Goal: Task Accomplishment & Management: Manage account settings

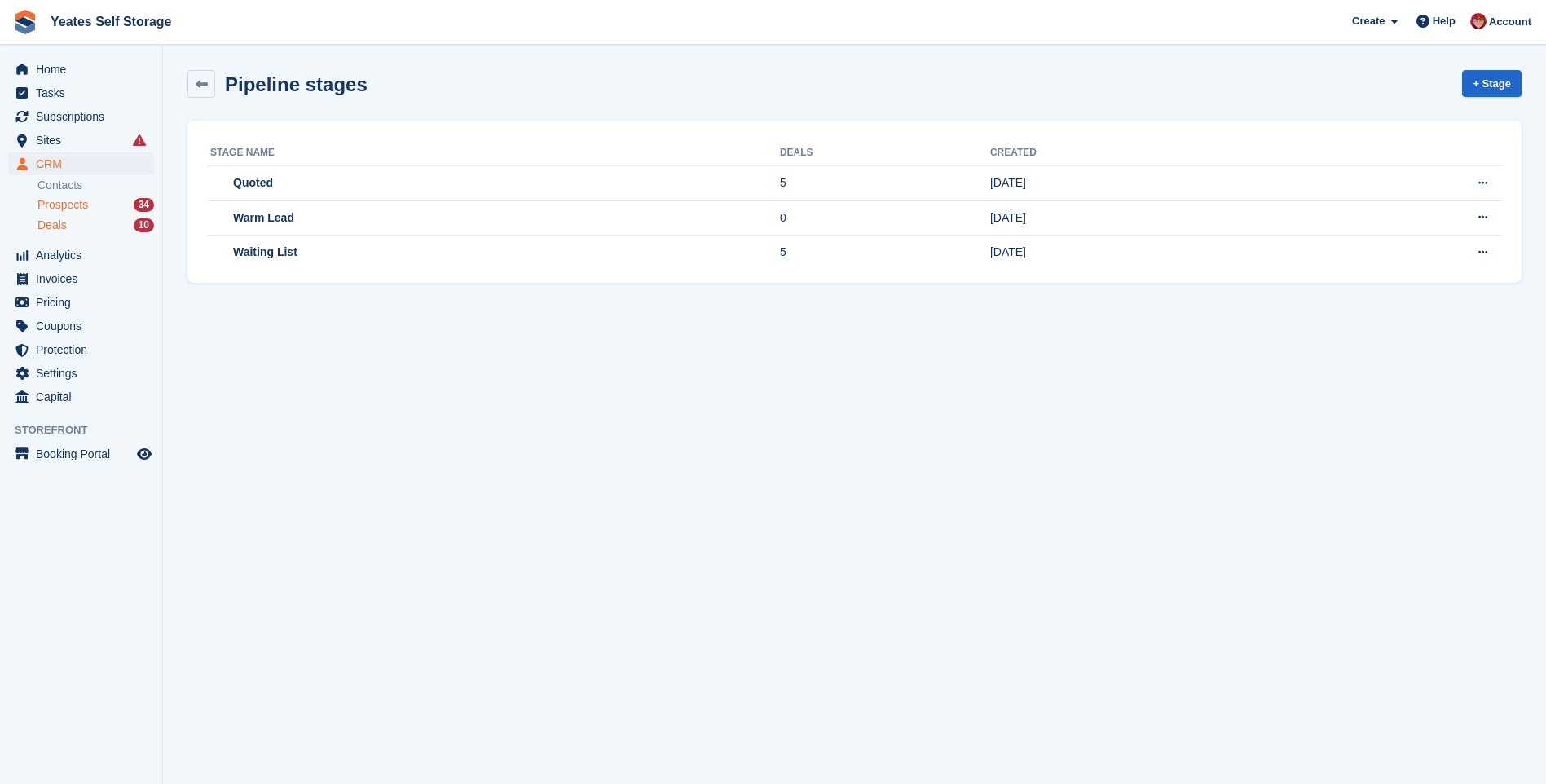
click at [43, 202] on span "Prospects" at bounding box center [62, 205] width 51 height 16
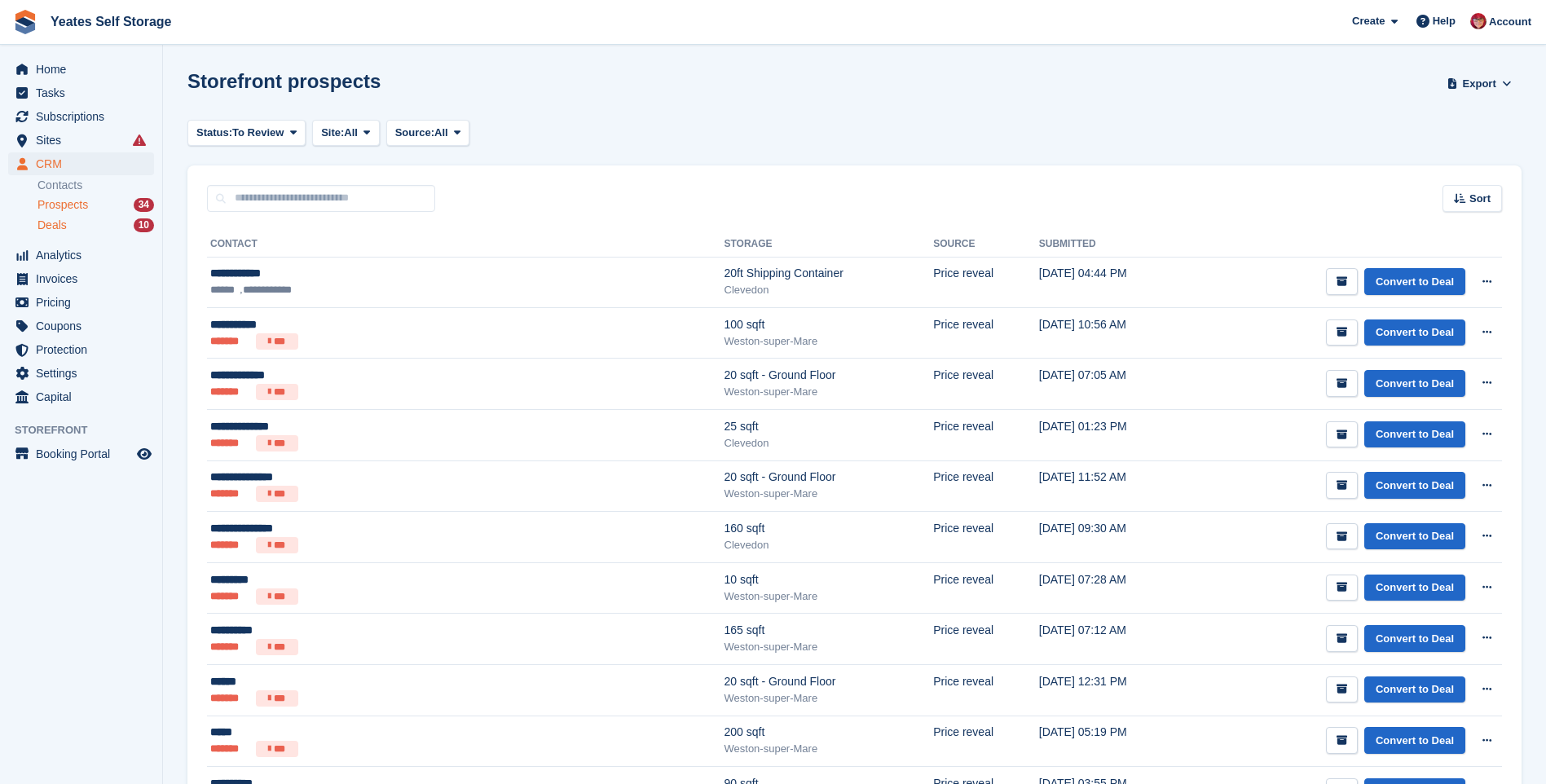
click at [61, 226] on span "Deals" at bounding box center [52, 225] width 30 height 16
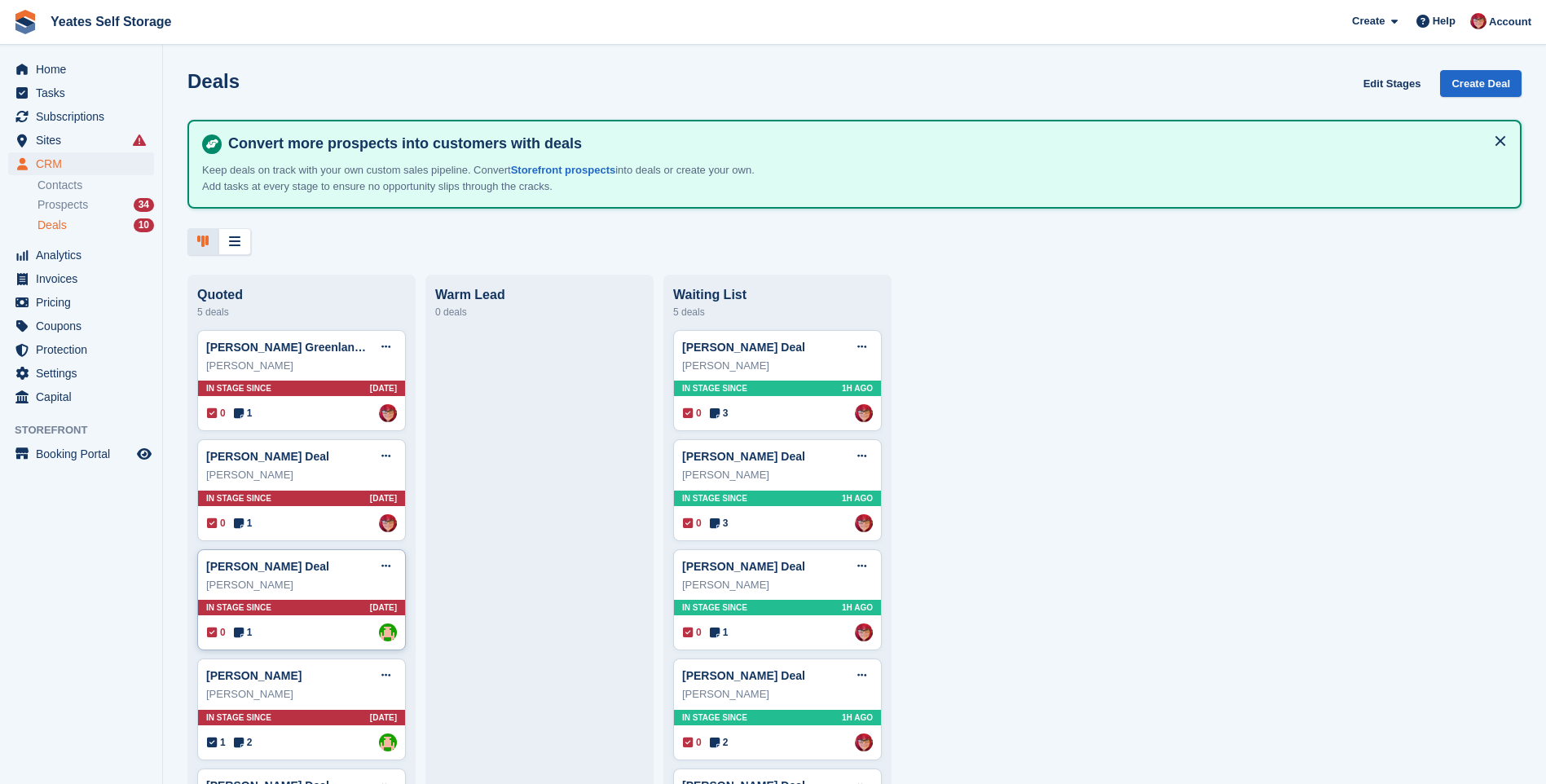
scroll to position [111, 0]
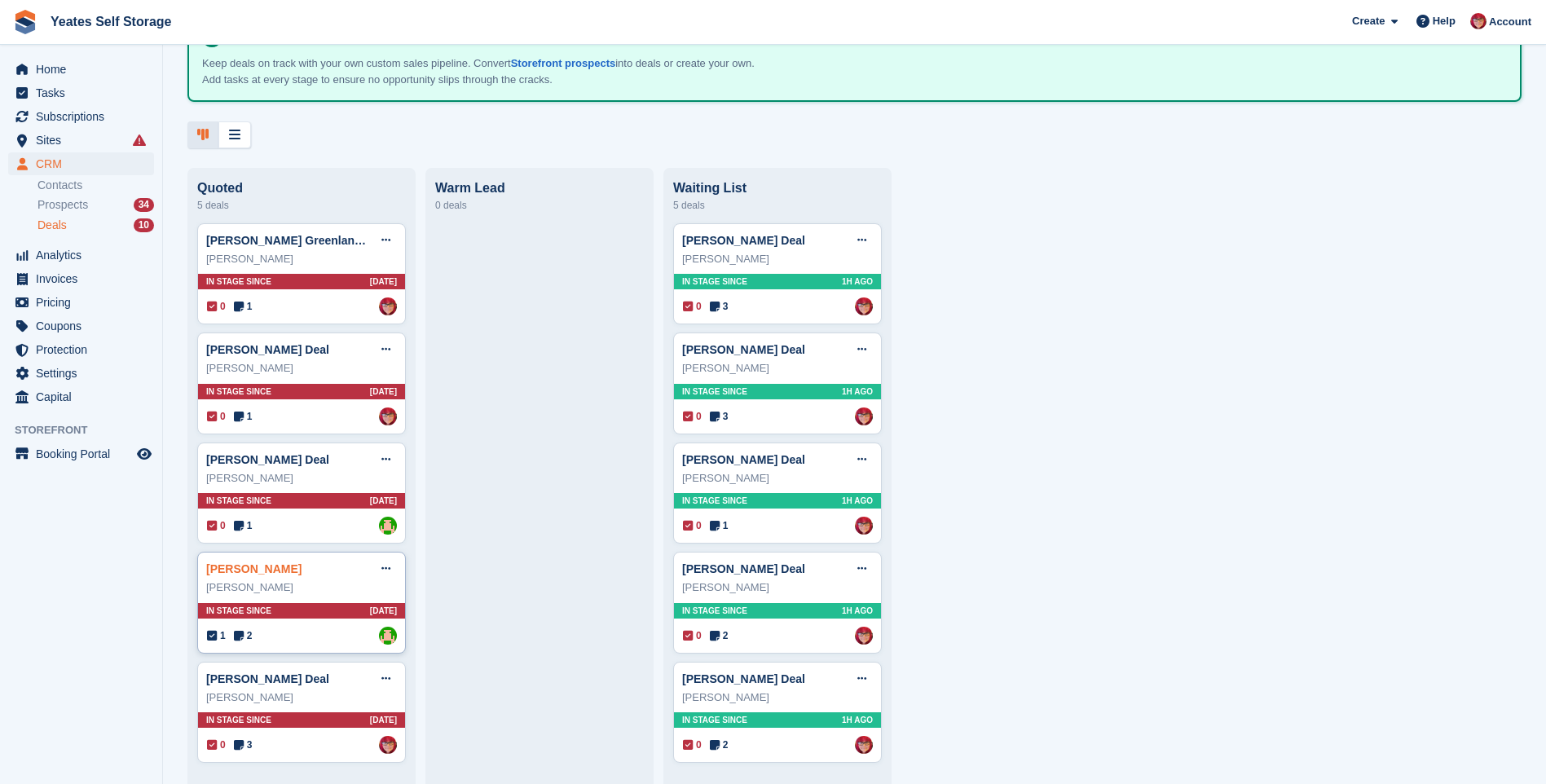
click at [269, 573] on link "Sarah Harrison Deal" at bounding box center [254, 568] width 95 height 13
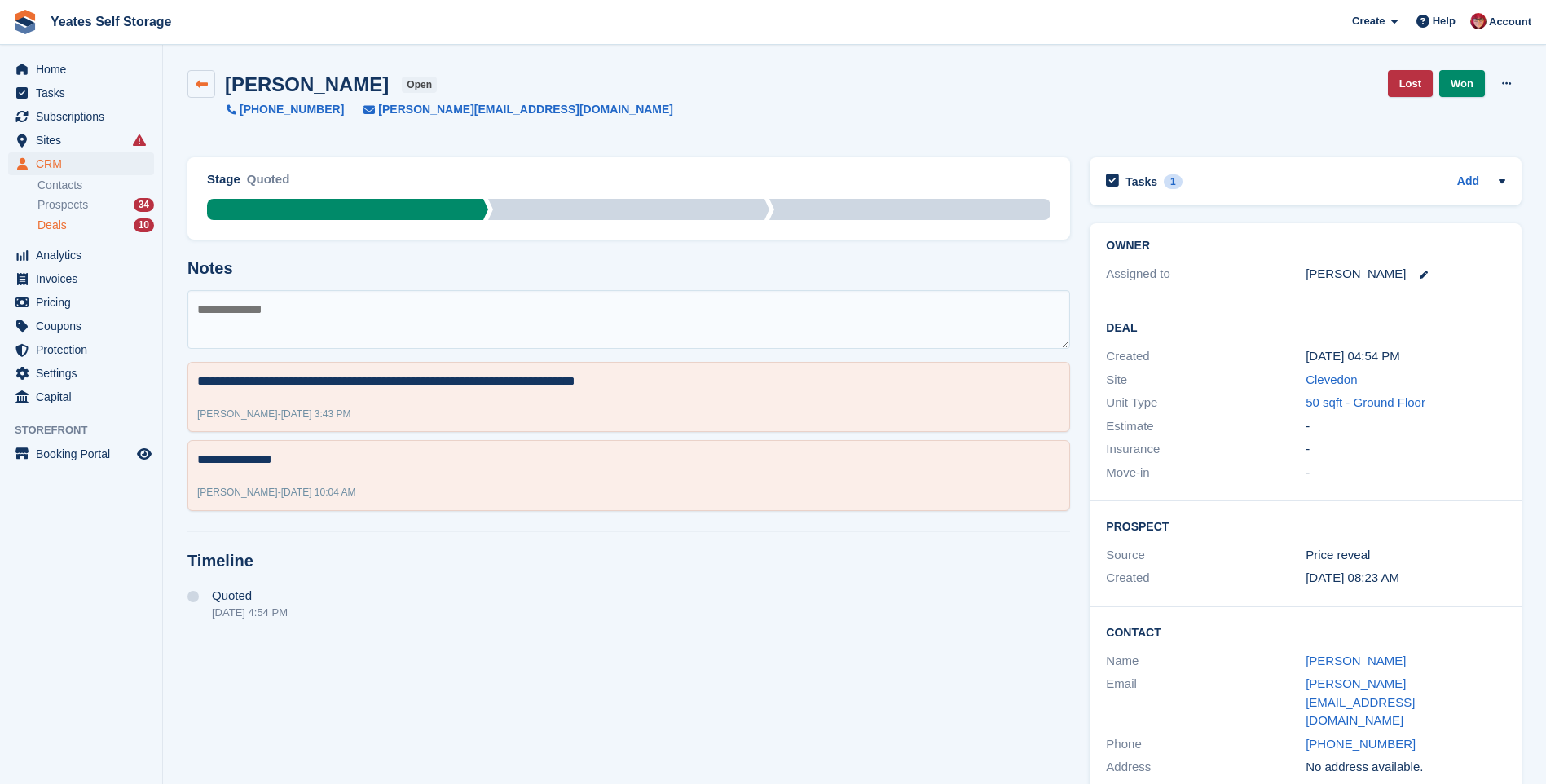
click at [200, 85] on icon at bounding box center [201, 83] width 12 height 12
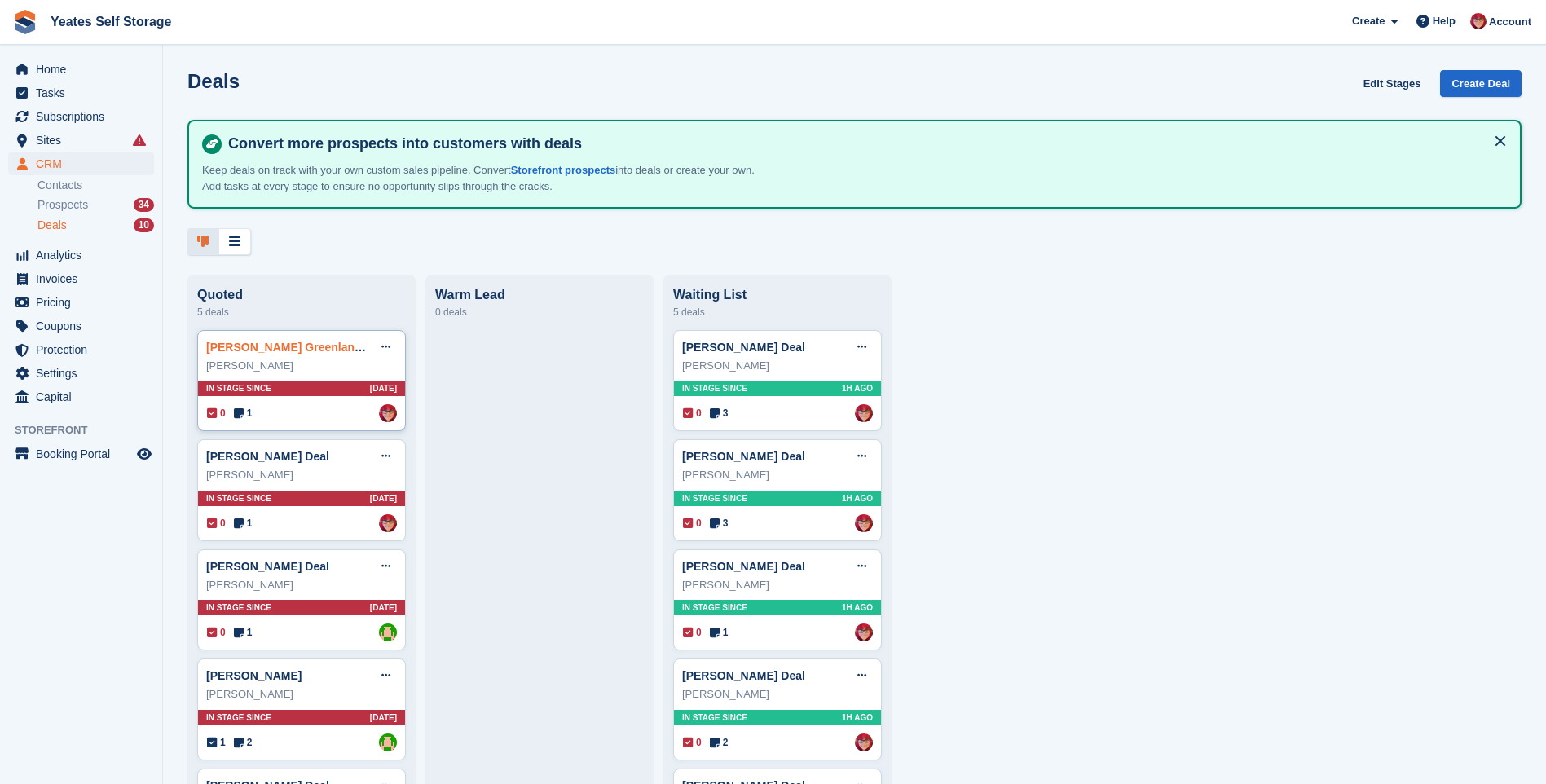
click at [243, 350] on link "Neil Greenland Deal" at bounding box center [297, 347] width 182 height 13
click at [51, 68] on span "Home" at bounding box center [85, 68] width 98 height 23
